Goal: Task Accomplishment & Management: Manage account settings

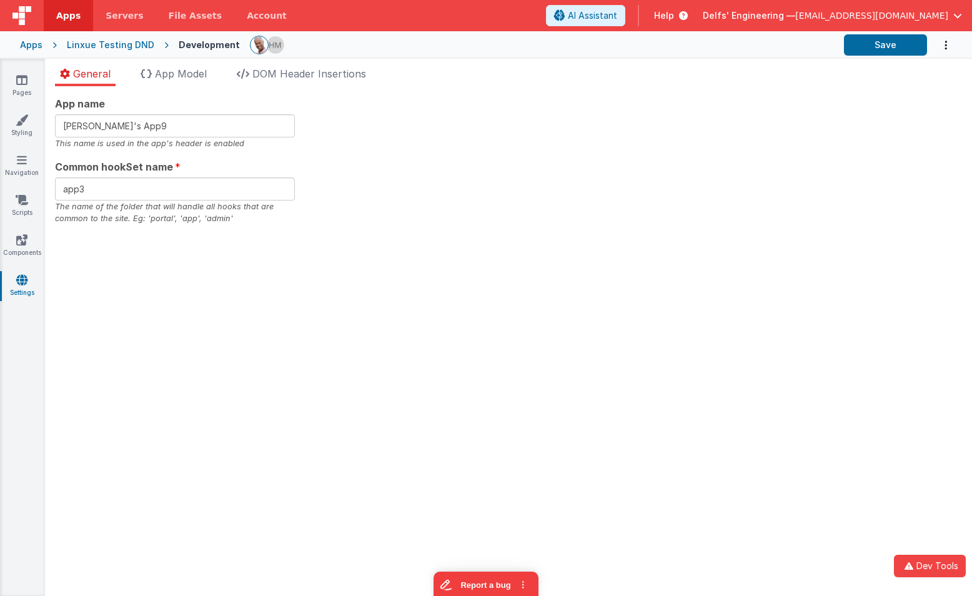
click at [386, 119] on section "Pages Styling Navigation Scripts Components Settings General App Model DOM Head…" at bounding box center [486, 327] width 972 height 537
click at [187, 125] on input "Linxue's App9" at bounding box center [175, 125] width 240 height 23
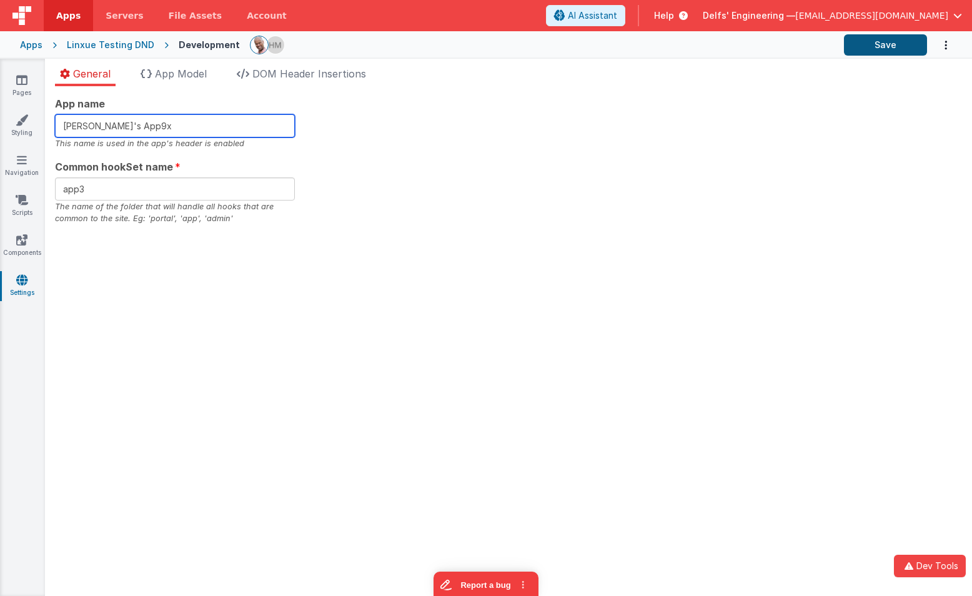
type input "Linxue's App9x"
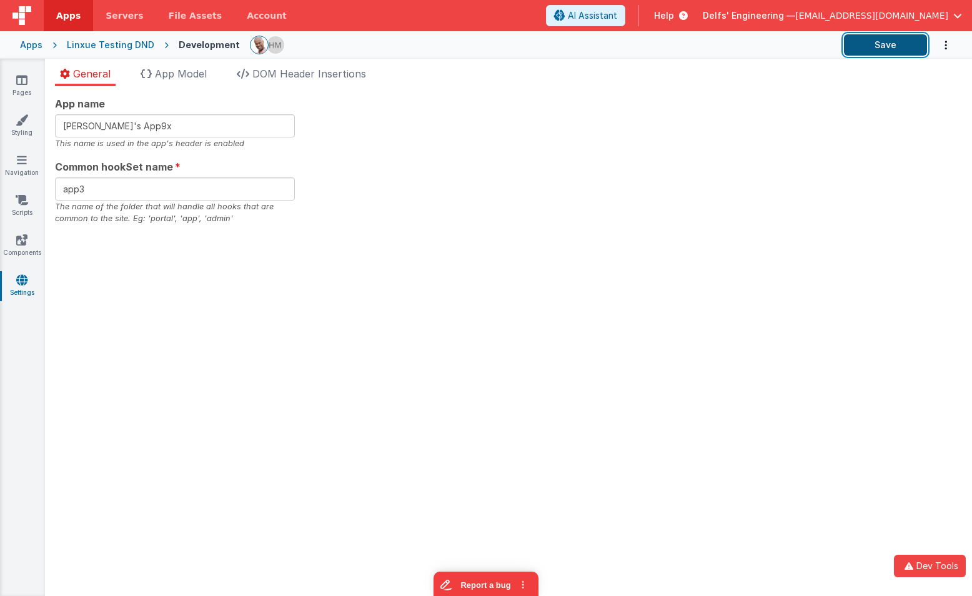
click at [877, 46] on button "Save" at bounding box center [885, 44] width 83 height 21
